Goal: Find specific page/section: Find specific page/section

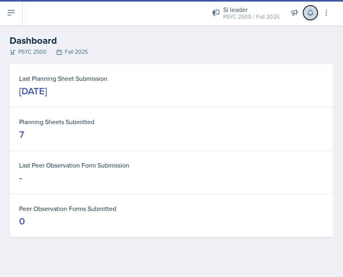
click at [312, 10] on icon at bounding box center [310, 13] width 8 height 8
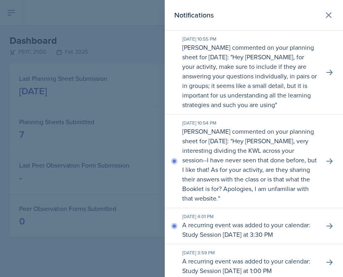
click at [312, 10] on div "Notifications" at bounding box center [253, 15] width 159 height 11
click at [125, 55] on div at bounding box center [171, 138] width 343 height 277
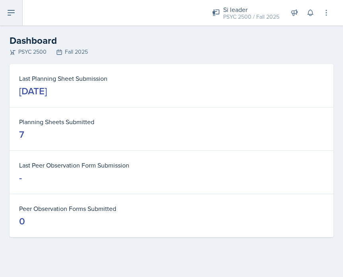
click at [13, 12] on icon at bounding box center [11, 12] width 6 height 5
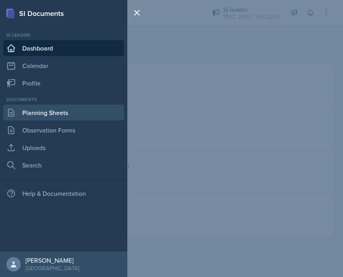
click at [32, 115] on link "Planning Sheets" at bounding box center [63, 113] width 121 height 16
